Goal: Check status: Check status

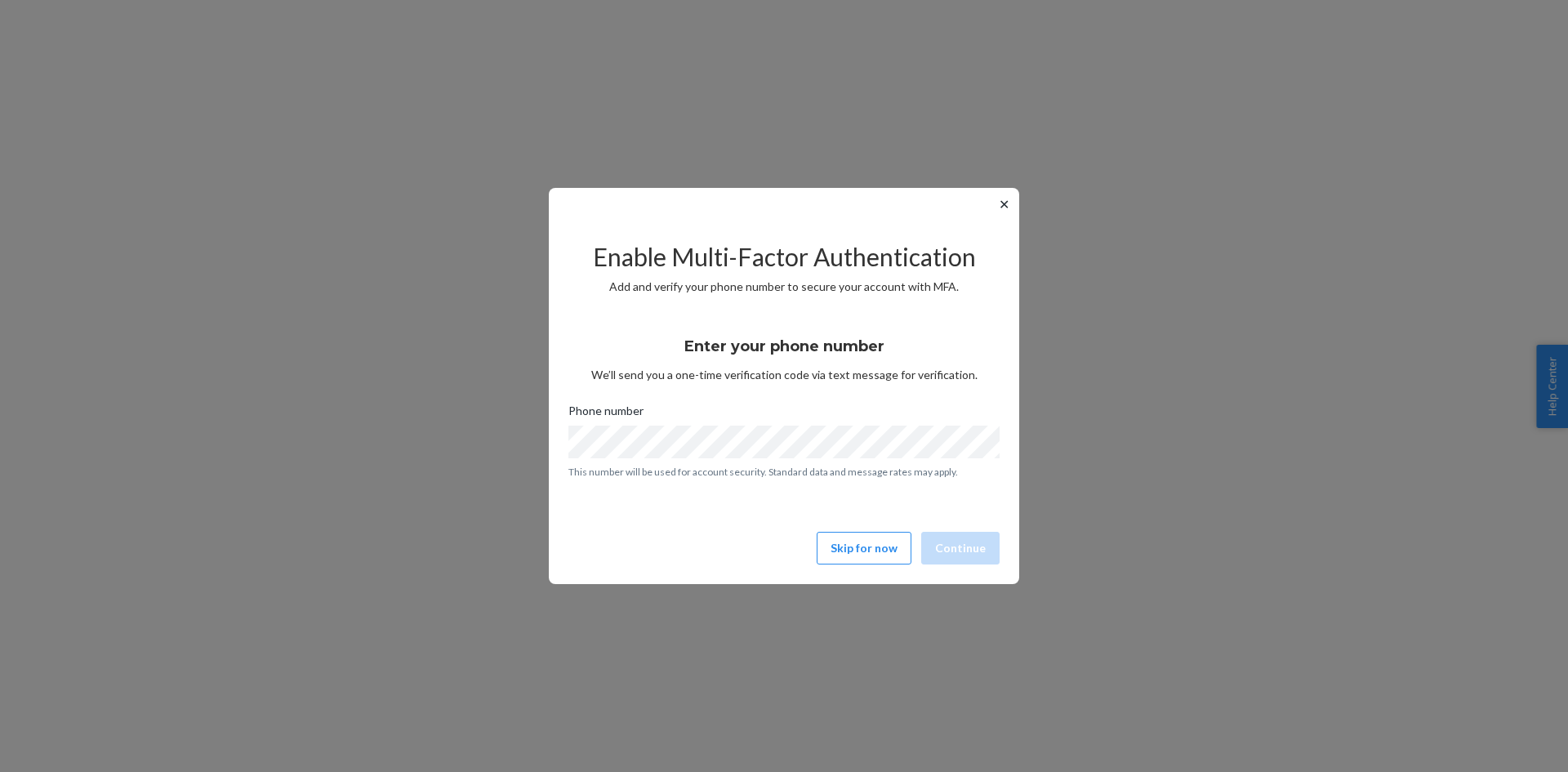
click at [1005, 199] on button "✕" at bounding box center [1004, 204] width 17 height 20
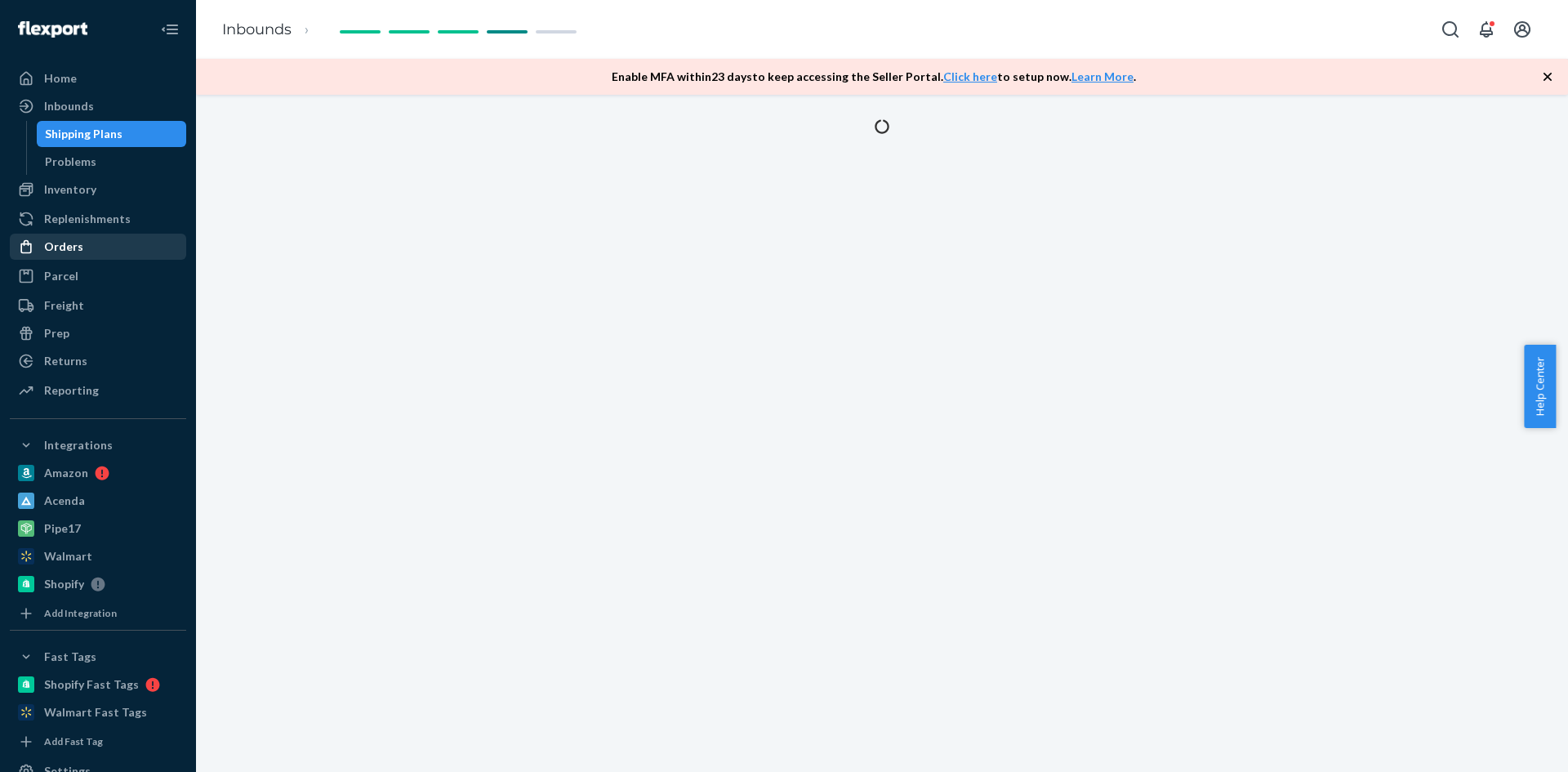
click at [68, 248] on div "Orders" at bounding box center [64, 247] width 39 height 16
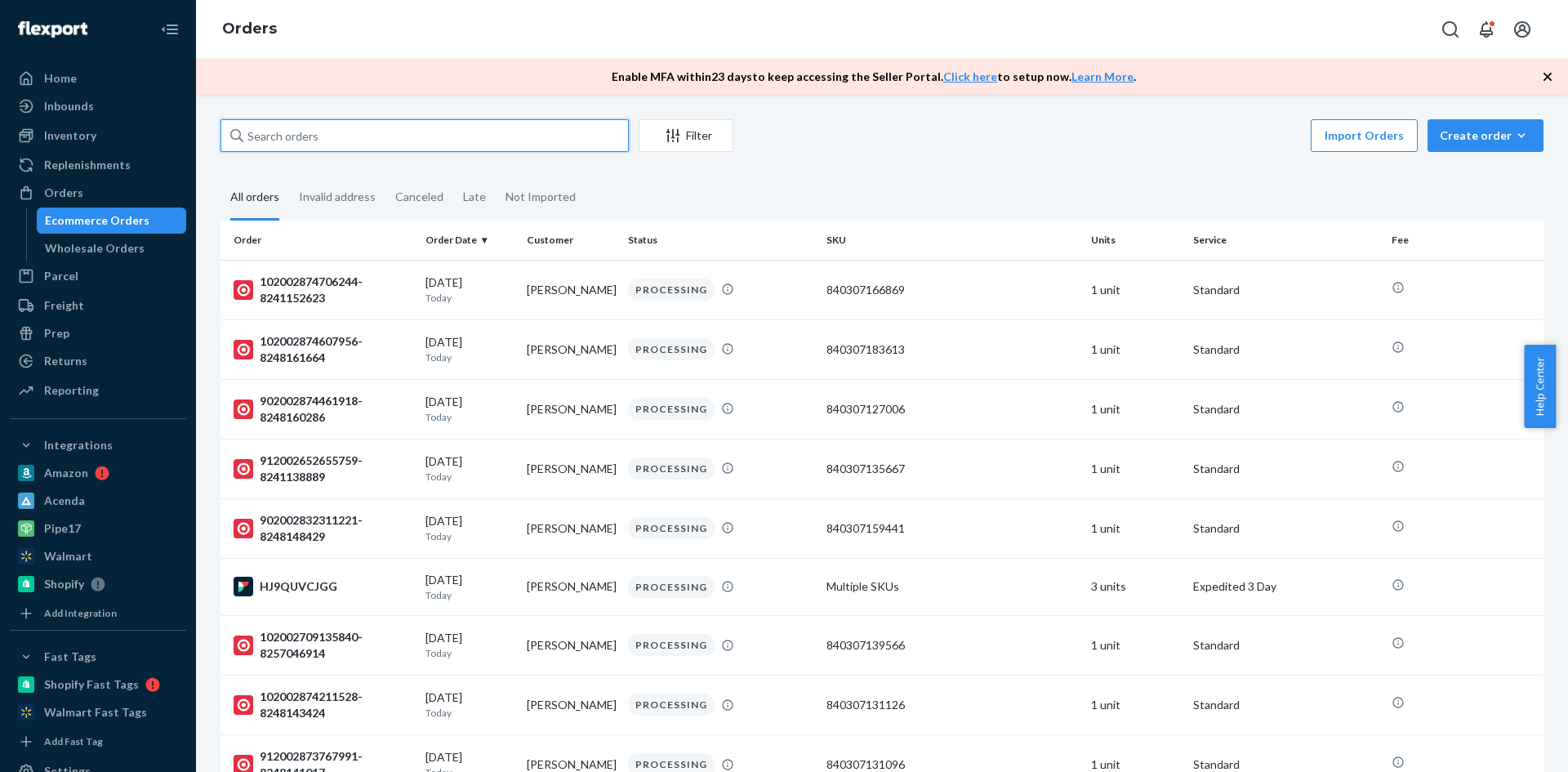
click at [341, 135] on input "text" at bounding box center [425, 136] width 408 height 33
paste input "#HJ9QUVCJGG"
type input "#HJ9QUVCJGG"
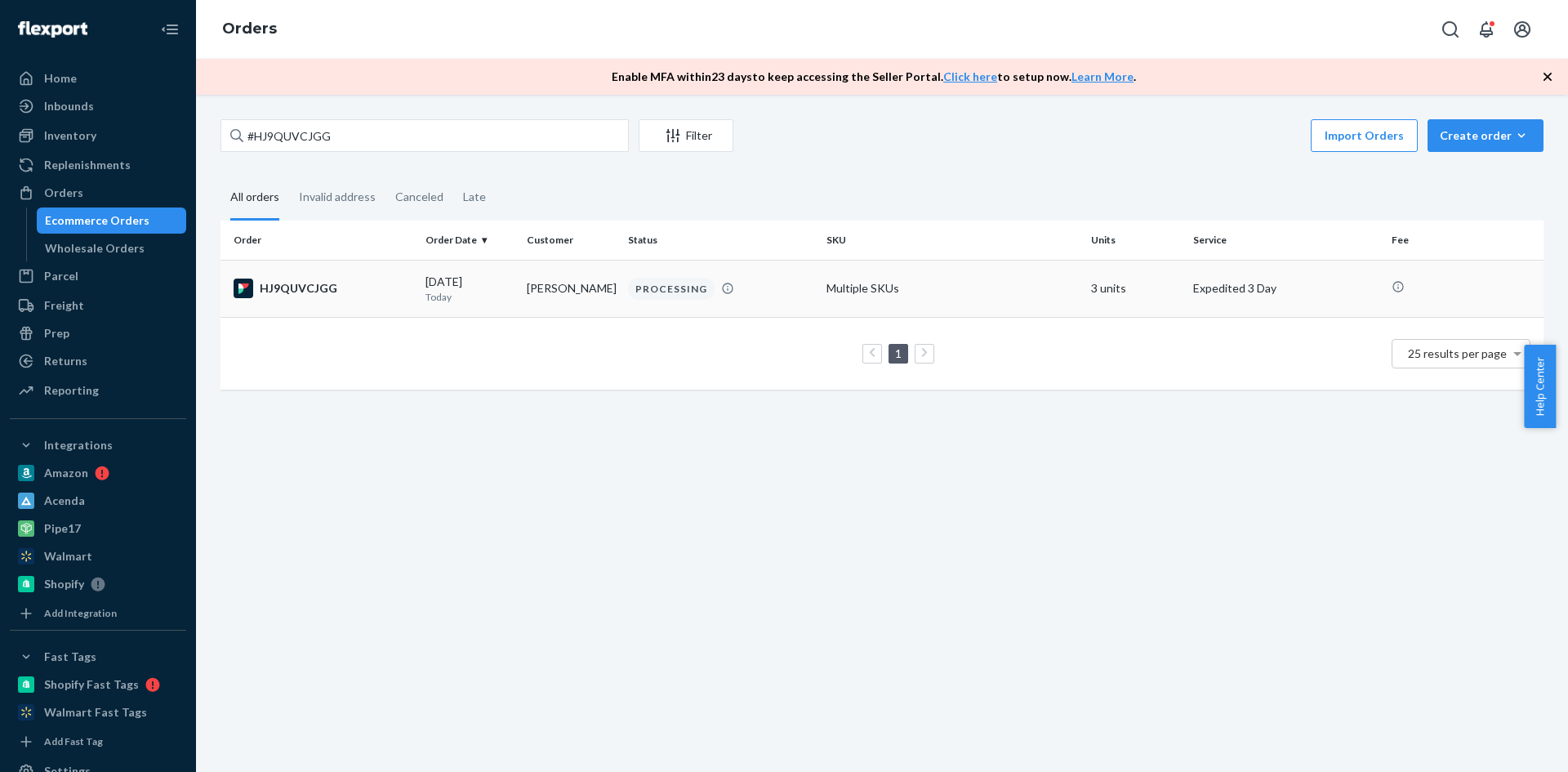
click at [312, 284] on div "HJ9QUVCJGG" at bounding box center [323, 288] width 179 height 20
click at [322, 287] on div "HJ9QUVCJGG" at bounding box center [323, 288] width 179 height 20
